Goal: Information Seeking & Learning: Learn about a topic

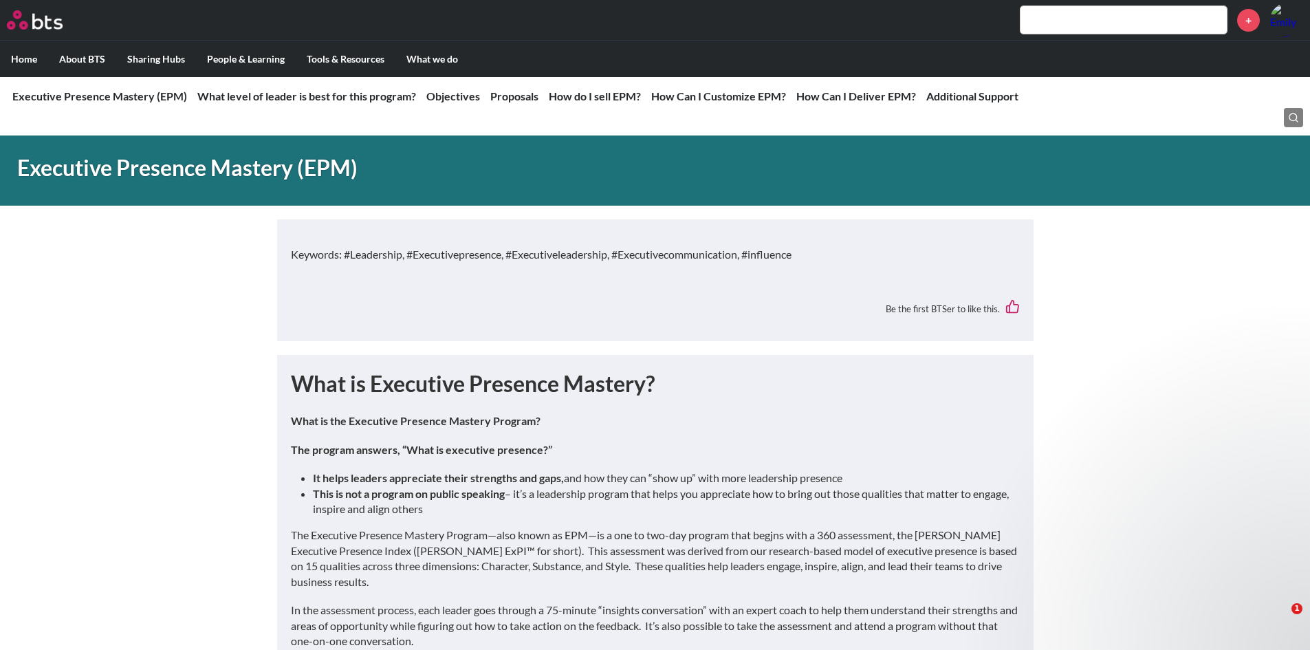
click at [26, 60] on label "Home" at bounding box center [24, 59] width 48 height 36
click at [0, 0] on input "Home" at bounding box center [0, 0] width 0 height 0
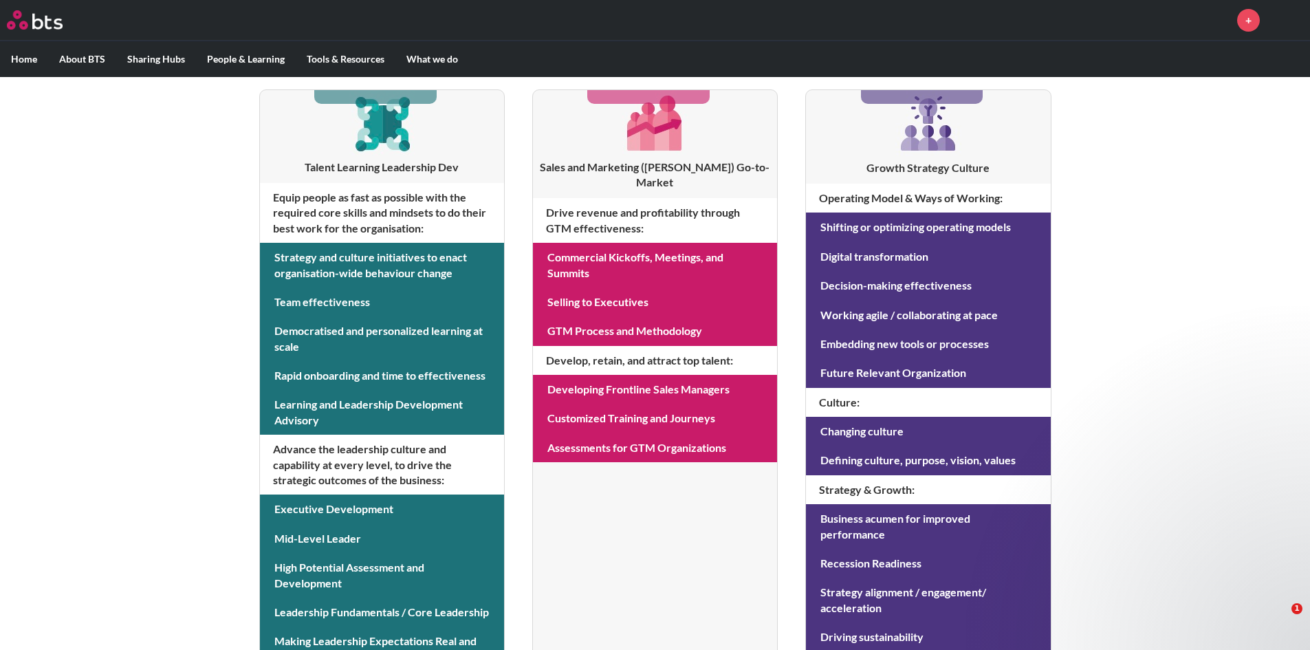
scroll to position [252, 0]
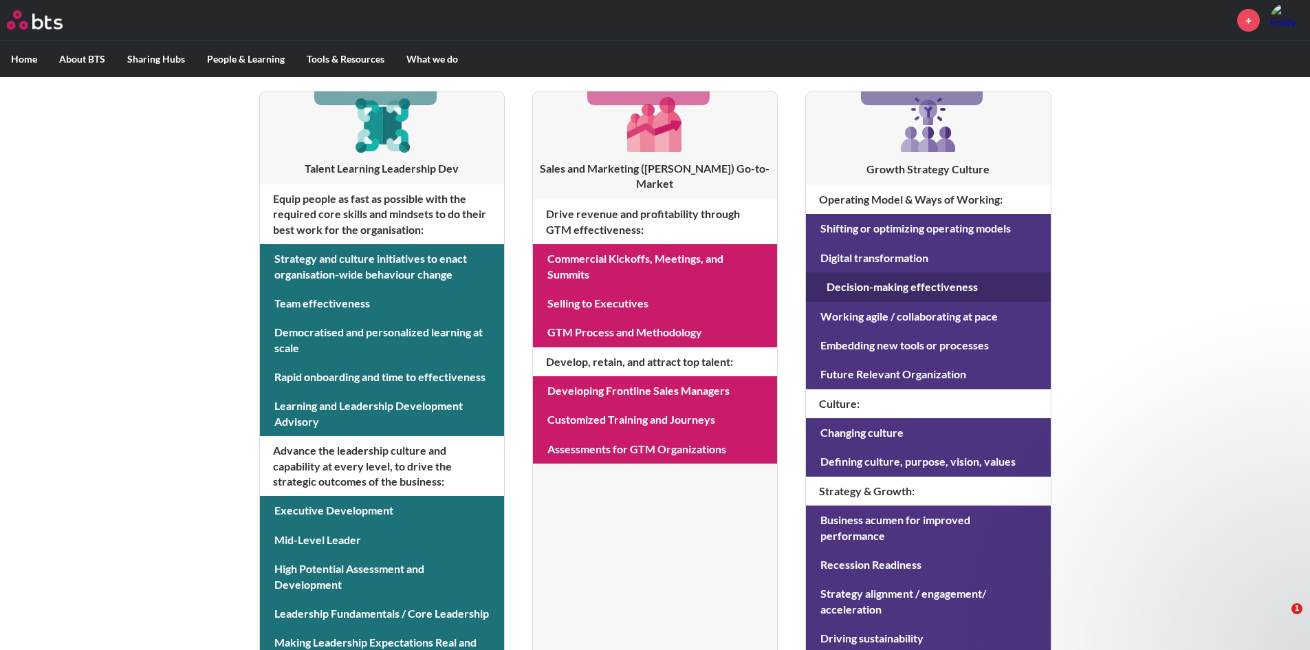
click at [908, 295] on link at bounding box center [928, 286] width 244 height 29
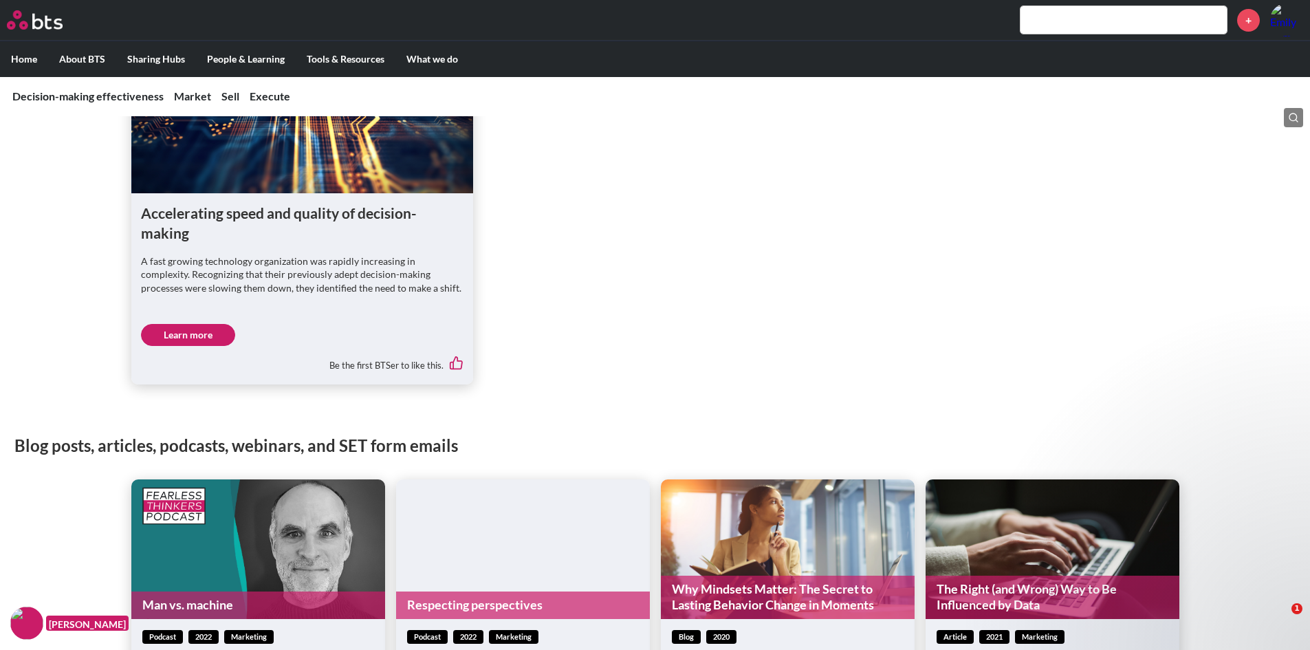
scroll to position [1032, 0]
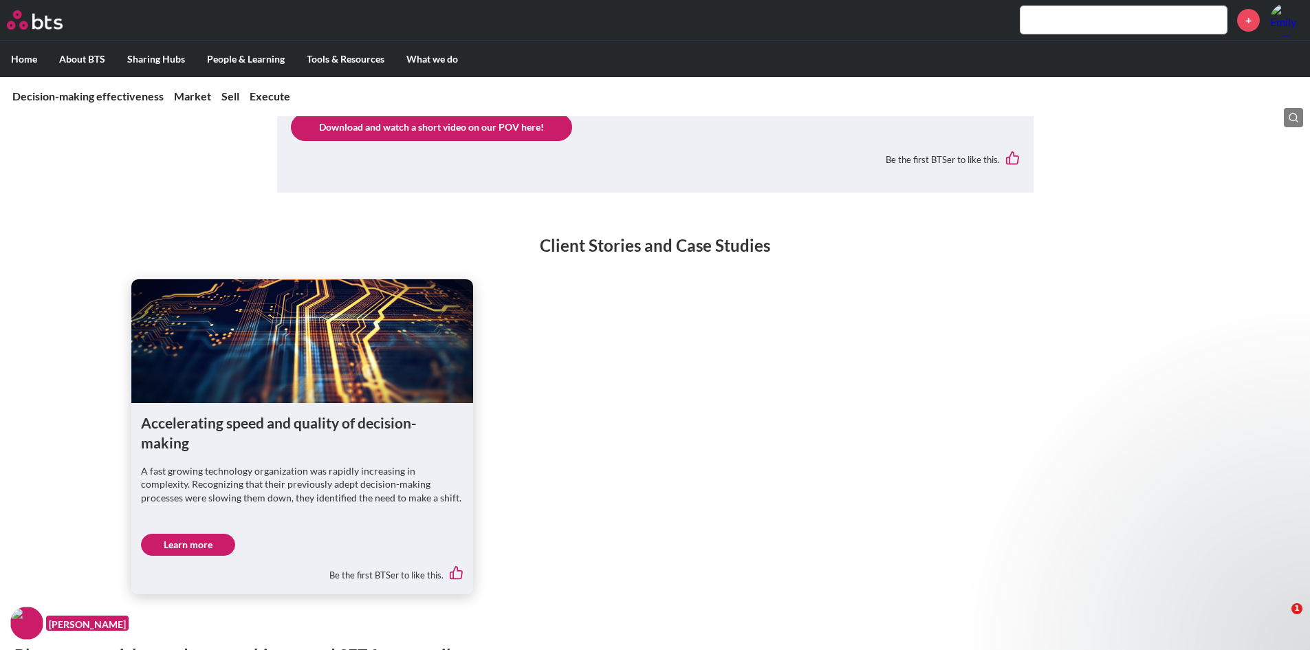
click at [483, 131] on link "Download and watch a short video on our POV here!" at bounding box center [431, 127] width 281 height 28
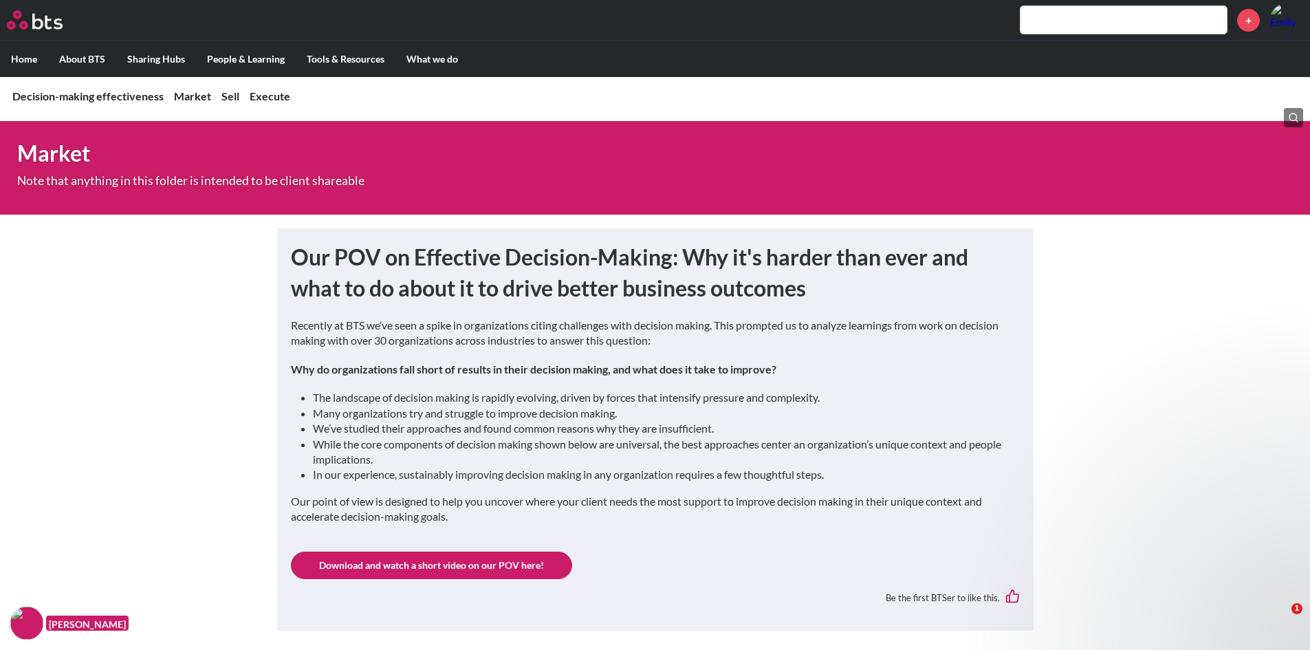
scroll to position [688, 0]
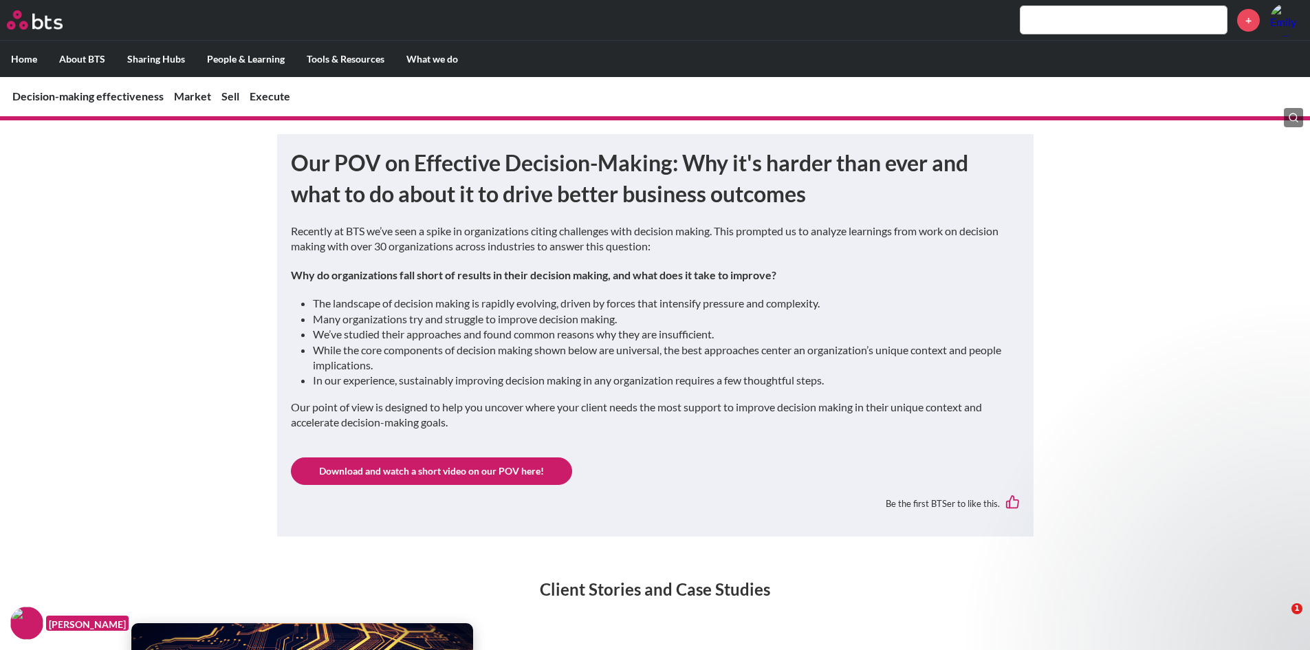
click at [493, 464] on link "Download and watch a short video on our POV here!" at bounding box center [431, 471] width 281 height 28
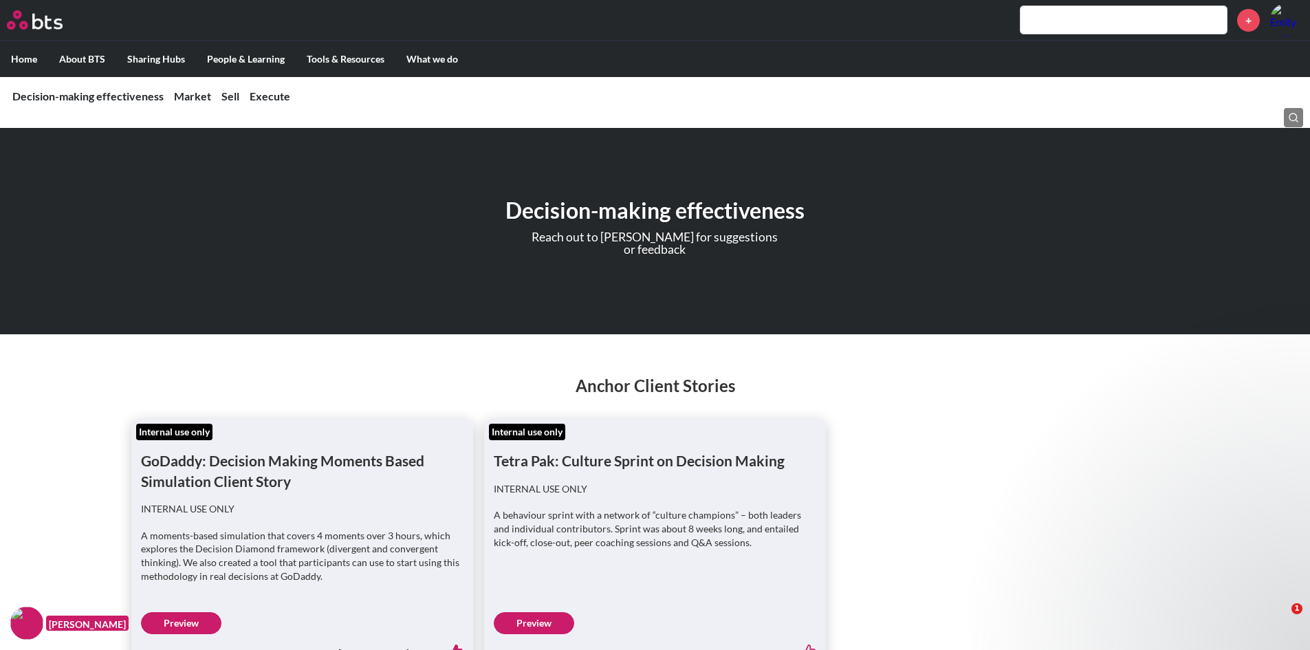
scroll to position [0, 0]
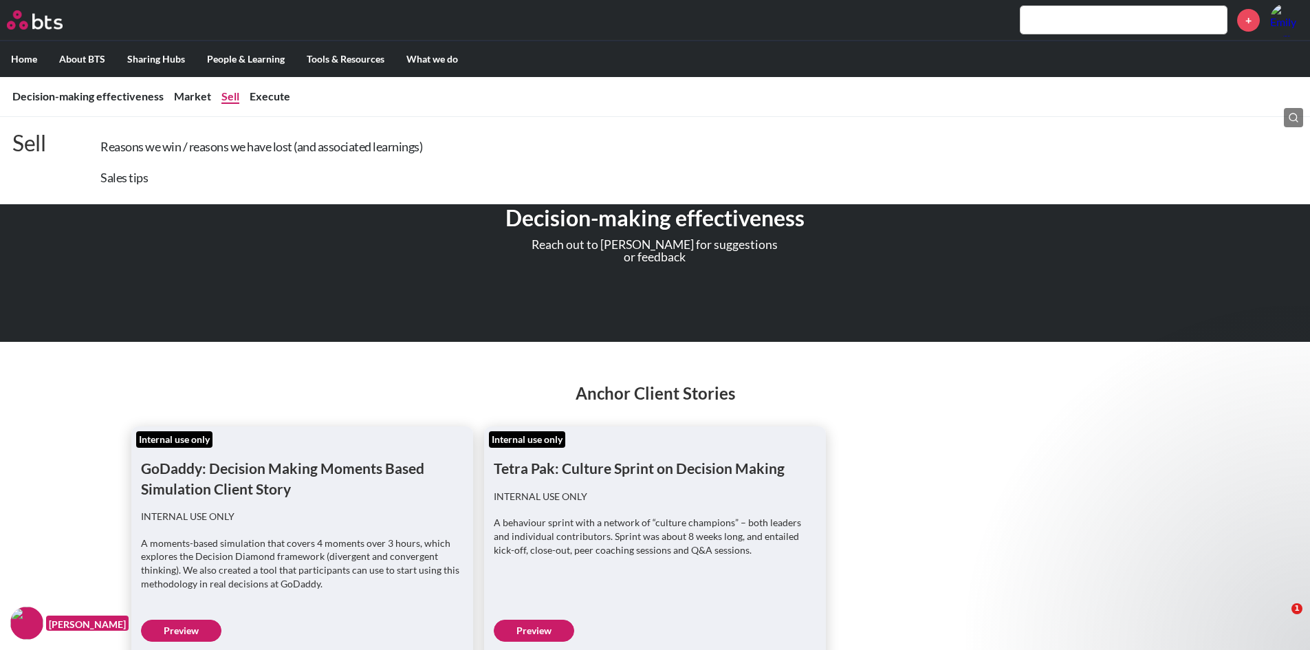
click at [228, 100] on link "Sell" at bounding box center [230, 95] width 18 height 13
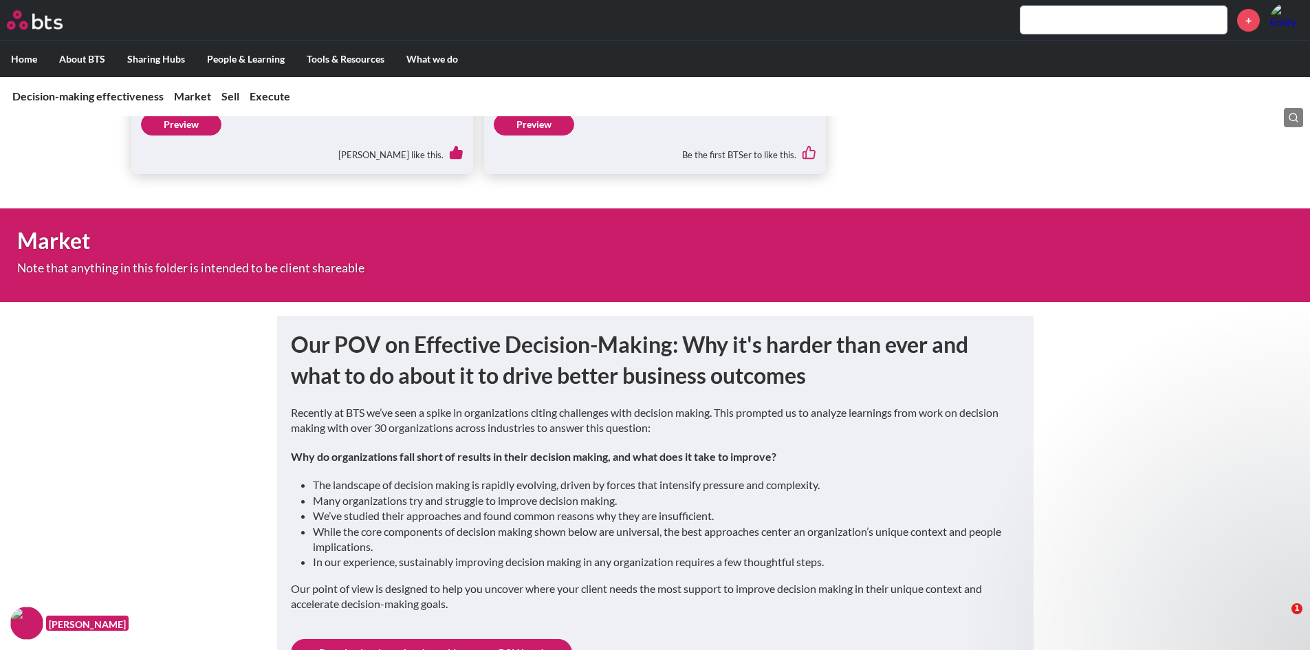
scroll to position [619, 0]
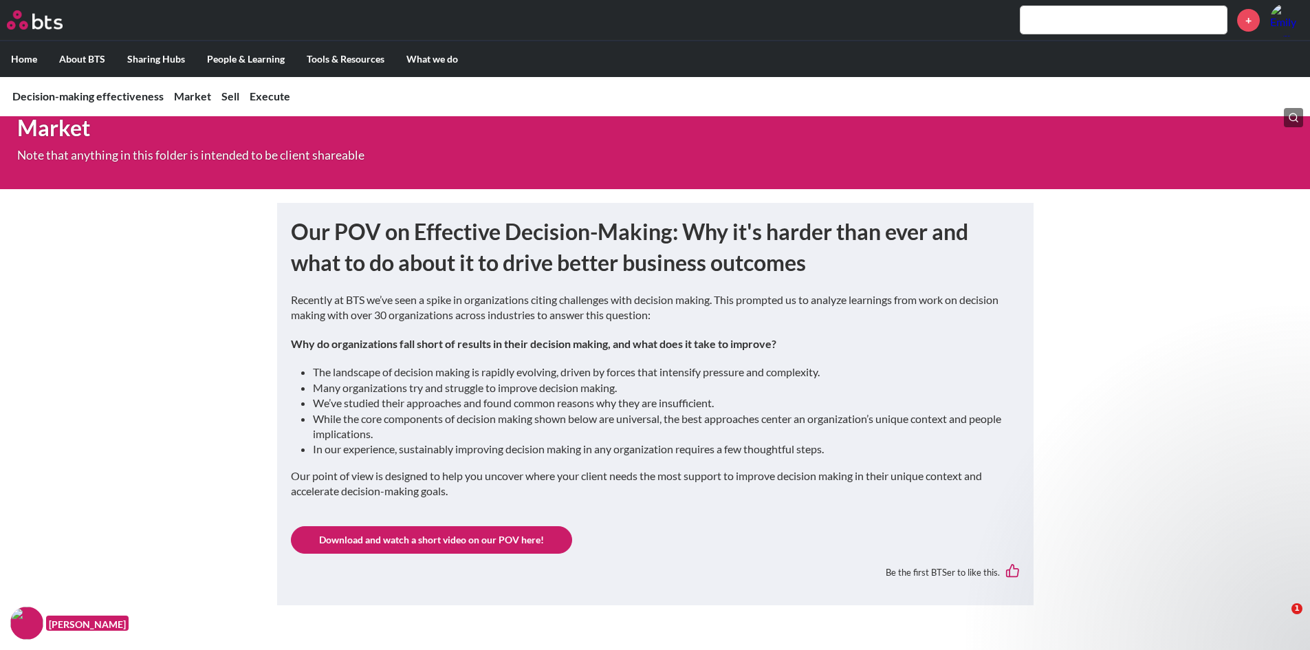
click at [507, 543] on link "Download and watch a short video on our POV here!" at bounding box center [431, 540] width 281 height 28
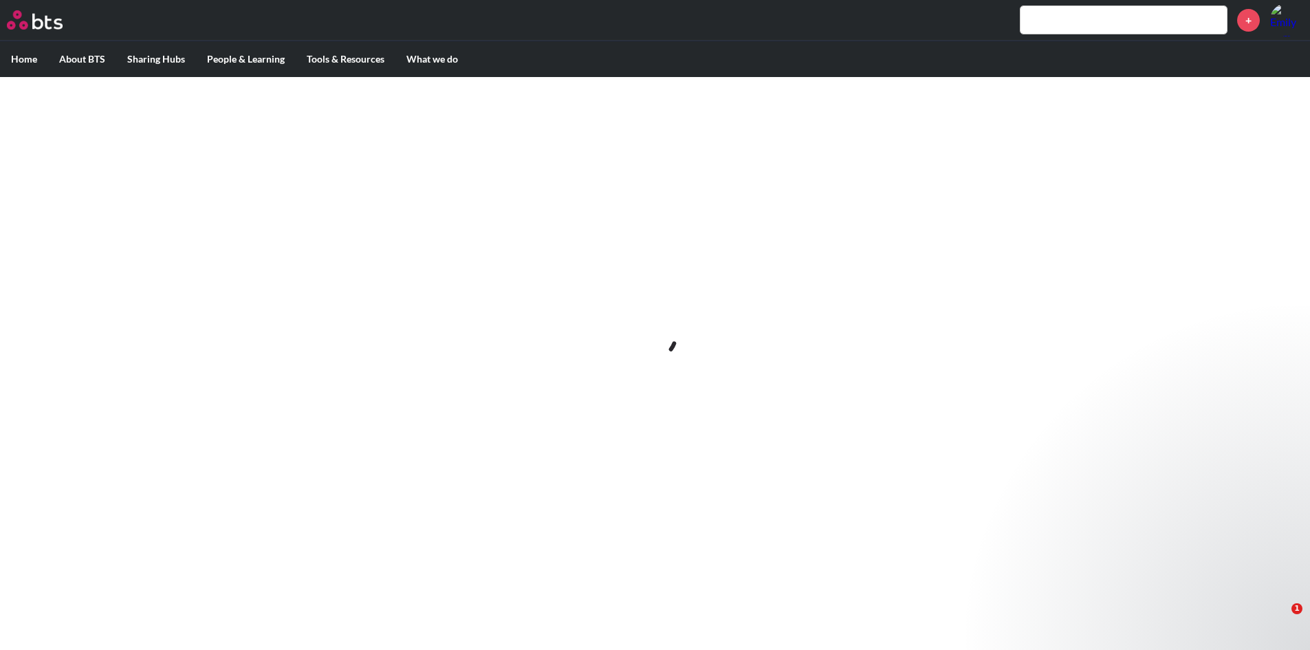
scroll to position [0, 0]
